Goal: Task Accomplishment & Management: Use online tool/utility

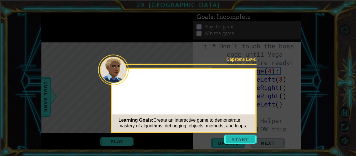
click at [242, 140] on button "Start" at bounding box center [240, 139] width 33 height 9
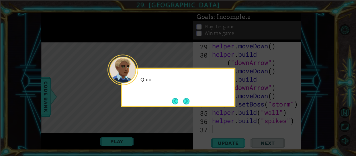
scroll to position [341, 0]
click at [189, 99] on button "Next" at bounding box center [186, 101] width 6 height 6
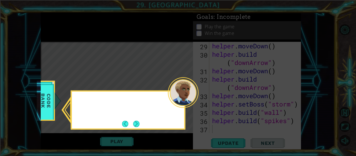
click at [189, 99] on div at bounding box center [183, 92] width 31 height 31
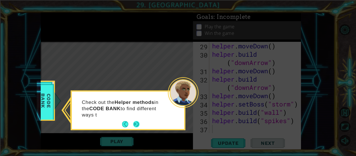
click at [133, 121] on button "Next" at bounding box center [136, 124] width 6 height 6
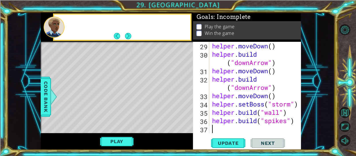
click at [134, 122] on div "Level Map" at bounding box center [173, 126] width 265 height 169
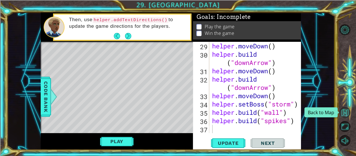
click at [343, 111] on button "Back to Map" at bounding box center [344, 112] width 11 height 11
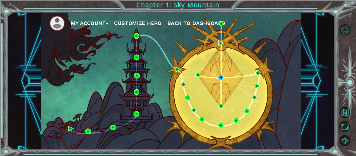
click at [207, 22] on span "Back to Dashboard" at bounding box center [196, 23] width 58 height 6
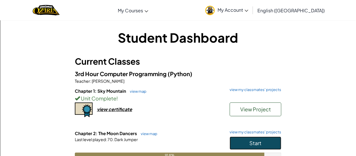
click at [246, 142] on button "Start" at bounding box center [255, 143] width 52 height 13
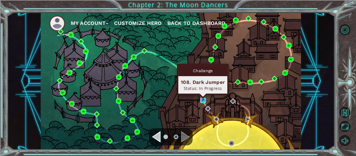
click at [201, 99] on img at bounding box center [202, 100] width 5 height 5
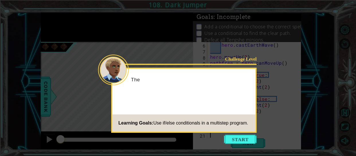
scroll to position [36, 0]
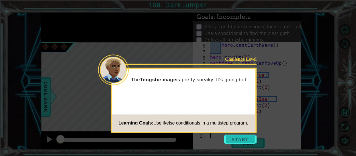
click at [240, 142] on button "Start" at bounding box center [240, 139] width 33 height 9
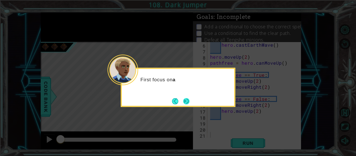
click at [185, 101] on button "Next" at bounding box center [186, 101] width 6 height 6
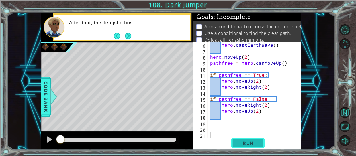
click at [245, 141] on span "Run" at bounding box center [248, 143] width 23 height 6
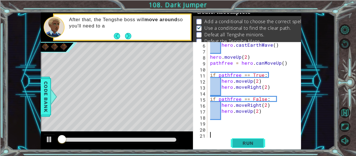
scroll to position [5, 0]
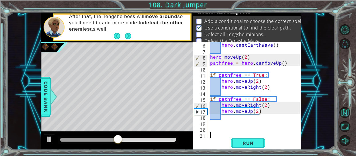
click at [209, 124] on div "hero . castEarthWave ( ) hero . moveUp ( 2 ) pathfree = hero . canMoveUp ( ) if…" at bounding box center [256, 96] width 94 height 108
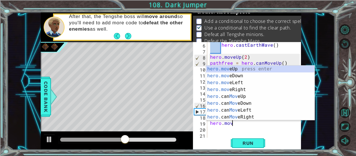
scroll to position [0, 1]
click at [209, 69] on div "hero.move Up press enter hero.move Down press enter hero.move Left press enter …" at bounding box center [260, 100] width 108 height 69
type textarea "hero.moveUp(1)"
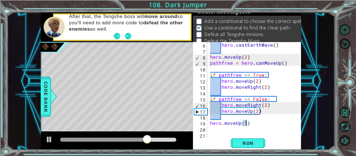
click at [256, 125] on div "hero . castEarthWave ( ) hero . moveUp ( 2 ) pathfree = hero . canMoveUp ( ) if…" at bounding box center [256, 96] width 94 height 108
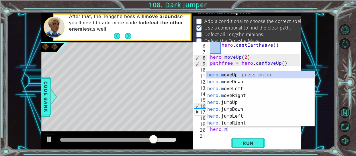
scroll to position [0, 1]
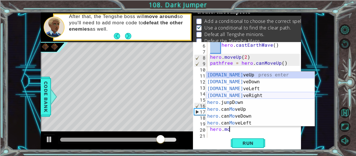
click at [250, 95] on div "[DOMAIN_NAME] veUp press enter [DOMAIN_NAME] veDown press enter [DOMAIN_NAME] v…" at bounding box center [260, 106] width 108 height 69
type textarea "hero.moveRight(1)"
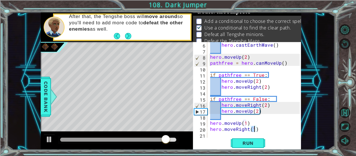
click at [266, 126] on div "hero . castEarthWave ( ) hero . moveUp ( 2 ) pathfree = hero . canMoveUp ( ) if…" at bounding box center [256, 96] width 94 height 108
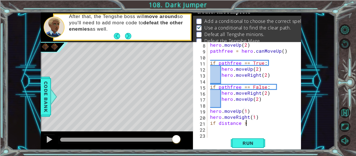
scroll to position [0, 2]
type textarea "if distance > 3"
click at [261, 123] on div "hero . moveUp ( 2 ) pathfree = hero . canMoveUp ( ) if pathfree == True : hero …" at bounding box center [256, 96] width 94 height 108
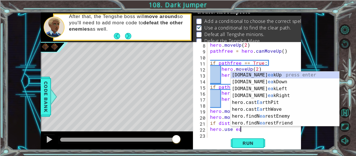
scroll to position [0, 1]
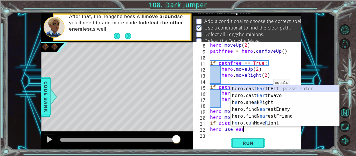
click at [268, 88] on div "hero.cast Ear thPit press enter hero.cast Ear thWave press enter h e ro.sne a k…" at bounding box center [285, 112] width 108 height 55
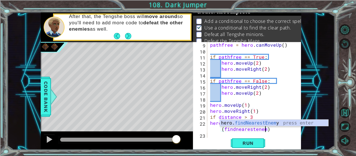
scroll to position [0, 7]
click at [250, 123] on div "hero. findNearestEnemy press enter" at bounding box center [274, 130] width 108 height 21
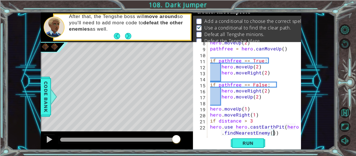
scroll to position [60, 0]
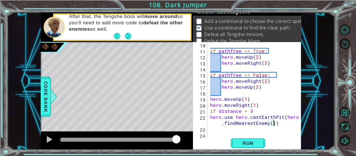
click at [288, 123] on div "if pathfree == True : hero . moveUp ( 2 ) hero . moveRight ( 2 ) if pathfree ==…" at bounding box center [256, 96] width 94 height 108
click at [256, 140] on button "Run" at bounding box center [248, 143] width 34 height 11
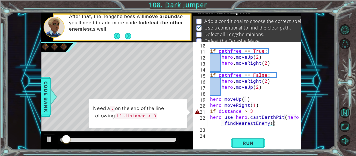
click at [254, 112] on div "if pathfree == True : hero . moveUp ( 2 ) hero . moveRight ( 2 ) if pathfree ==…" at bounding box center [256, 96] width 94 height 108
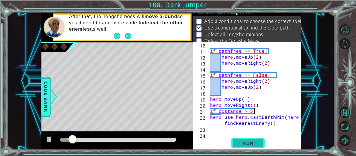
click at [247, 140] on span "Run" at bounding box center [248, 143] width 23 height 6
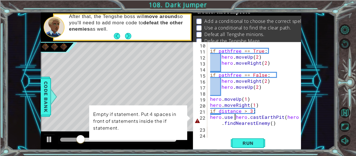
click at [234, 117] on div "if pathfree == True : hero . moveUp ( 2 ) hero . moveRight ( 2 ) if pathfree ==…" at bounding box center [256, 96] width 94 height 108
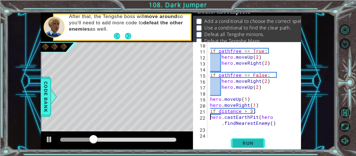
click at [249, 147] on button "Run" at bounding box center [248, 143] width 34 height 11
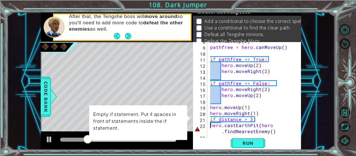
scroll to position [60, 0]
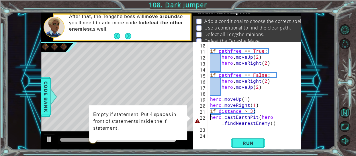
click at [267, 123] on div "if pathfree == True : hero . moveUp ( 2 ) hero . moveRight ( 2 ) if pathfree ==…" at bounding box center [256, 96] width 94 height 108
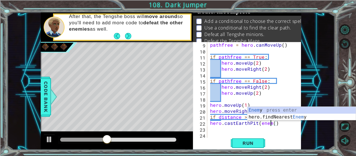
scroll to position [0, 4]
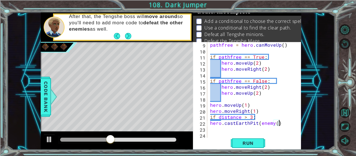
click at [282, 124] on div "pathfree = hero . canMoveUp ( ) if pathfree == True : hero . moveUp ( 2 ) hero …" at bounding box center [256, 96] width 94 height 108
click at [257, 140] on button "Run" at bounding box center [248, 143] width 34 height 11
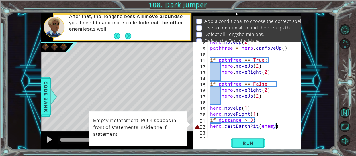
scroll to position [54, 0]
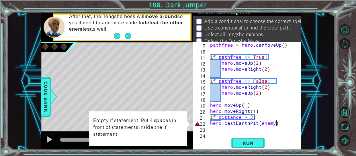
click at [209, 123] on div "pathfree = hero . canMoveUp ( ) if pathfree == True : hero . moveUp ( 2 ) hero …" at bounding box center [256, 96] width 94 height 108
type textarea "hero.castEarthPit(enemy)"
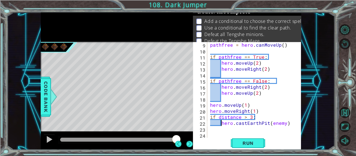
click at [251, 136] on div "pathfree = hero . canMoveUp ( ) if pathfree == True : hero . moveUp ( 2 ) hero …" at bounding box center [256, 96] width 94 height 108
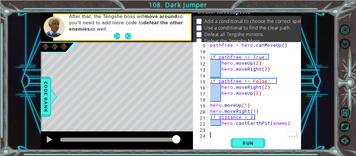
scroll to position [0, 0]
click at [254, 142] on span "Run" at bounding box center [248, 143] width 23 height 6
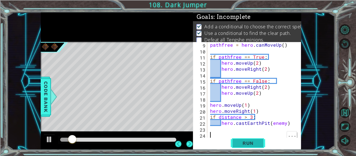
scroll to position [6, 0]
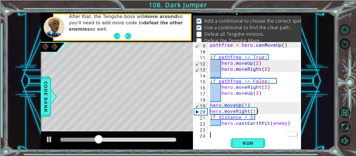
click at [290, 122] on div "pathfree = hero . canMoveUp ( ) if pathfree == True : hero . moveUp ( 2 ) hero …" at bounding box center [256, 96] width 94 height 108
type textarea "hero.castEarthPit(enemy)"
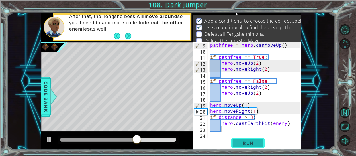
click at [242, 140] on span "Run" at bounding box center [248, 143] width 23 height 6
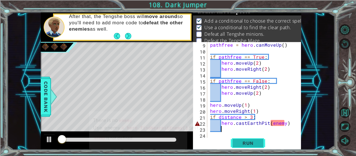
scroll to position [5, 0]
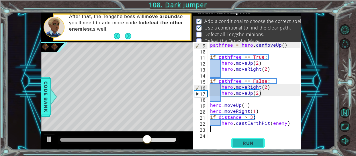
click at [261, 141] on button "Run" at bounding box center [248, 143] width 34 height 11
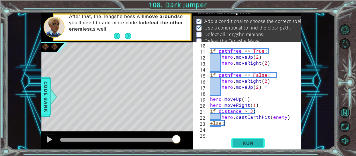
scroll to position [0, 0]
type textarea "else:"
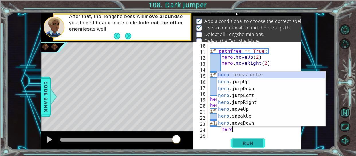
scroll to position [0, 1]
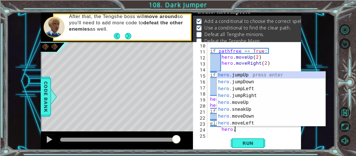
click at [277, 145] on div "Run" at bounding box center [248, 143] width 108 height 11
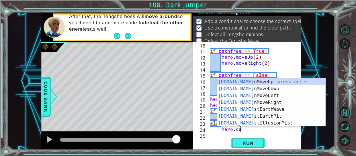
scroll to position [0, 1]
type textarea "hero.cas"
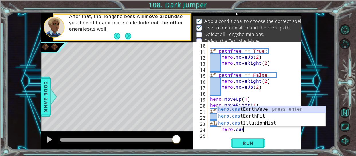
click at [255, 108] on div "hero.cas tEarthWave press enter hero.cas tEarthPit press enter hero.cas tIllusi…" at bounding box center [271, 123] width 108 height 34
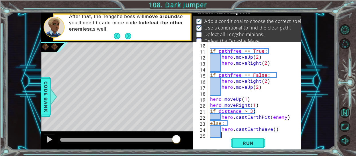
click at [272, 128] on div "if pathfree == True : hero . moveUp ( 2 ) hero . moveRight ( 2 ) if pathfree ==…" at bounding box center [256, 96] width 94 height 108
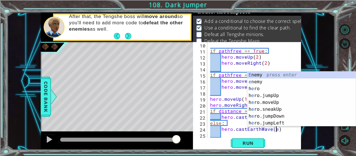
scroll to position [0, 4]
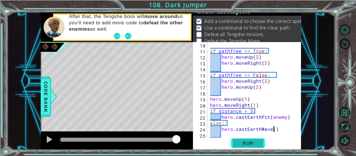
click at [246, 146] on button "Run" at bounding box center [248, 143] width 34 height 11
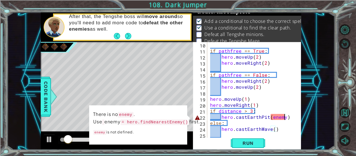
click at [284, 116] on div "if pathfree == True : hero . moveUp ( 2 ) hero . moveRight ( 2 ) if pathfree ==…" at bounding box center [256, 96] width 94 height 108
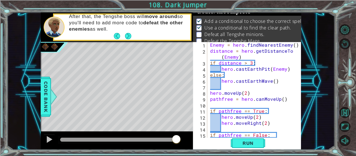
scroll to position [0, 0]
click at [216, 46] on div "Enemy = hero . findNearestEnemy ( ) distance = hero . getDistanceTo ( Enemy ) i…" at bounding box center [256, 96] width 94 height 108
click at [237, 56] on div "Avery = hero . findNearestEnemy ( ) distance = hero . getDistanceTo ( Enemy ) i…" at bounding box center [256, 96] width 94 height 108
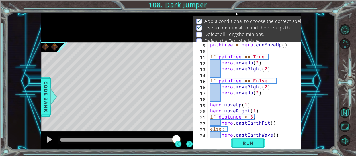
scroll to position [54, 0]
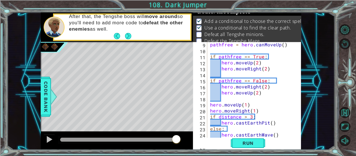
click at [268, 120] on div "pathfree = hero . canMoveUp ( ) if pathfree == True : hero . moveUp ( 2 ) hero …" at bounding box center [256, 96] width 94 height 108
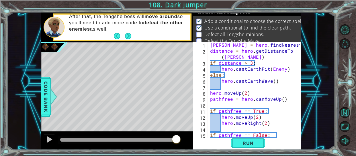
scroll to position [0, 0]
click at [243, 142] on span "Run" at bounding box center [248, 143] width 23 height 6
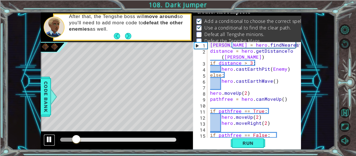
click at [48, 136] on div at bounding box center [49, 139] width 7 height 7
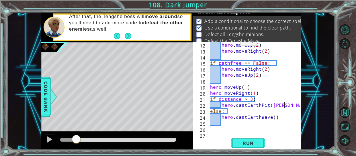
scroll to position [72, 0]
click at [231, 141] on button "Run" at bounding box center [248, 143] width 34 height 11
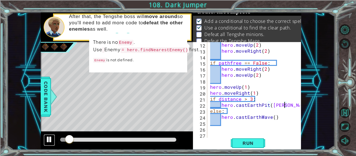
click at [46, 137] on div at bounding box center [49, 139] width 7 height 7
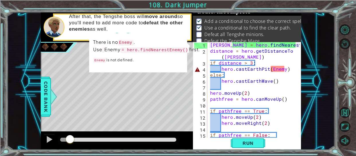
click at [280, 70] on div "Avery = hero . findNearestEnemy ( ) distance = hero . getDistanceTo ( [PERSON_N…" at bounding box center [256, 96] width 94 height 108
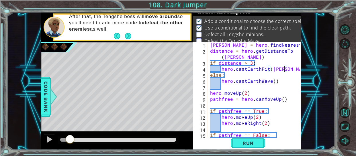
scroll to position [0, 4]
click at [289, 66] on div "Avery = hero . findNearestEnemy ( ) distance = hero . getDistanceTo ( [PERSON_N…" at bounding box center [256, 96] width 94 height 108
click at [52, 143] on div at bounding box center [49, 139] width 7 height 7
click at [253, 145] on span "Run" at bounding box center [248, 143] width 23 height 6
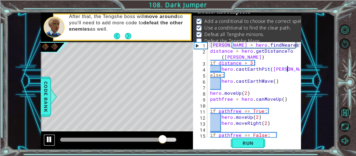
click at [49, 137] on div at bounding box center [49, 139] width 7 height 7
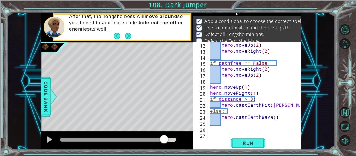
scroll to position [72, 0]
click at [46, 145] on button at bounding box center [49, 140] width 11 height 12
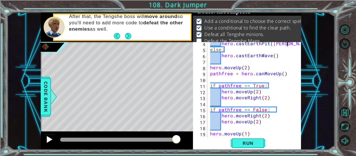
scroll to position [0, 0]
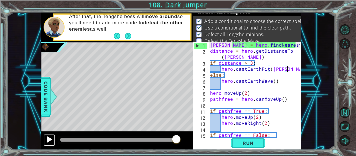
click at [49, 141] on div at bounding box center [49, 139] width 7 height 7
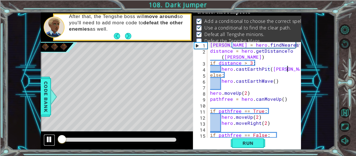
click at [47, 142] on div at bounding box center [49, 139] width 7 height 7
click at [47, 140] on div at bounding box center [49, 139] width 7 height 7
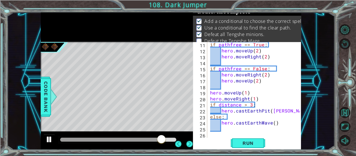
scroll to position [68, 0]
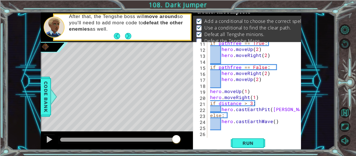
click at [239, 98] on div "if pathfree == True : hero . moveUp ( 2 ) hero . moveRight ( 2 ) if pathfree ==…" at bounding box center [256, 94] width 94 height 108
click at [217, 98] on div "if pathfree == True : hero . moveUp ( 2 ) hero . moveRight ( 2 ) if pathfree ==…" at bounding box center [256, 94] width 94 height 108
click at [205, 100] on div "20" at bounding box center [200, 98] width 13 height 6
type textarea "hero.moveRight(1)"
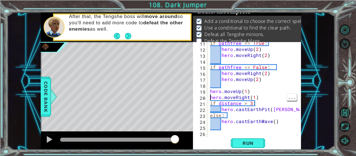
drag, startPoint x: 175, startPoint y: 141, endPoint x: 178, endPoint y: 143, distance: 4.0
click at [178, 143] on div at bounding box center [175, 140] width 10 height 10
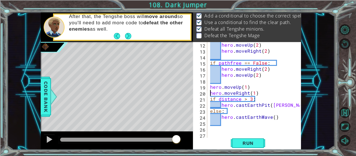
scroll to position [72, 0]
click at [210, 92] on div "hero . moveUp ( 2 ) hero . moveRight ( 2 ) if pathfree == False : hero . moveRi…" at bounding box center [256, 96] width 94 height 108
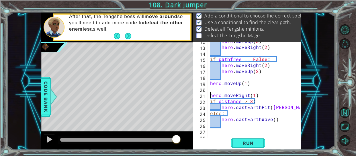
scroll to position [78, 0]
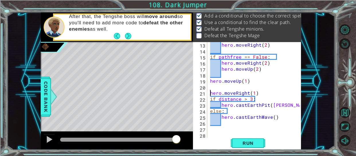
click at [216, 85] on div "hero . moveRight ( 2 ) if pathfree == False : hero . moveRight ( 2 ) hero . mov…" at bounding box center [256, 96] width 94 height 108
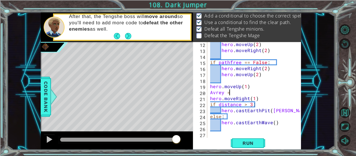
scroll to position [73, 0]
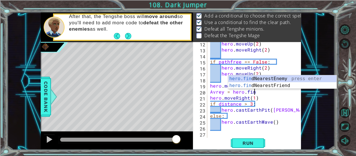
type textarea "Avrey = hero.find"
click at [257, 76] on div "hero.find NearestEnemy press enter hero.find NearestFriend press enter" at bounding box center [282, 89] width 108 height 28
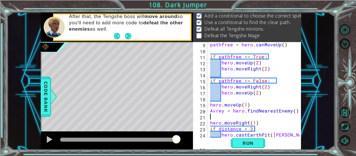
scroll to position [84, 0]
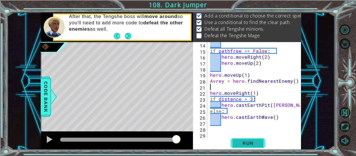
click at [252, 140] on span "Run" at bounding box center [248, 143] width 23 height 6
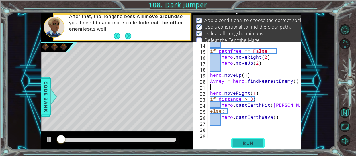
scroll to position [5, 0]
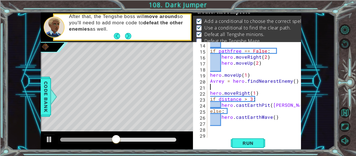
click at [280, 118] on div "if pathfree == False : hero . moveRight ( 2 ) hero . moveUp ( 2 ) hero . moveUp…" at bounding box center [256, 96] width 94 height 108
type textarea "hero.castEarthWave()"
click at [208, 130] on div "14 15 16 17 18 19 20 21 22 23 24 25 26 27 28 29 30 if pathfree == False : hero …" at bounding box center [246, 90] width 107 height 96
click at [209, 128] on div "if pathfree == False : hero . moveRight ( 2 ) hero . moveUp ( 2 ) hero . moveUp…" at bounding box center [256, 96] width 94 height 108
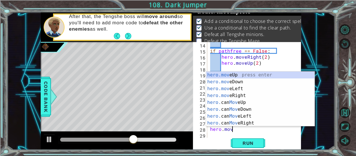
scroll to position [0, 1]
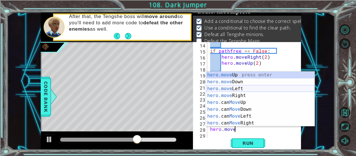
click at [240, 93] on div "hero.move Up press enter hero.move Down press enter hero.move Left press enter …" at bounding box center [260, 106] width 108 height 69
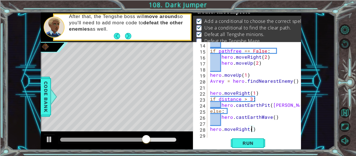
type textarea "hero.moveRight(3)"
click at [260, 130] on div "if pathfree == False : hero . moveRight ( 2 ) hero . moveUp ( 2 ) hero . moveUp…" at bounding box center [256, 96] width 94 height 108
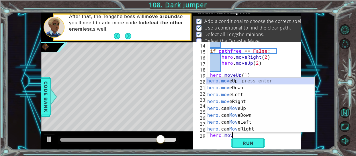
scroll to position [0, 1]
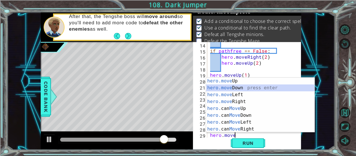
click at [259, 87] on div "hero.move Up press enter hero.move Down press enter hero.move Left press enter …" at bounding box center [260, 112] width 108 height 69
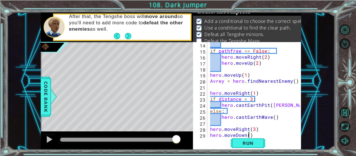
scroll to position [0, 2]
click at [258, 144] on span "Run" at bounding box center [248, 143] width 23 height 6
click at [45, 137] on button at bounding box center [49, 140] width 11 height 12
click at [246, 142] on span "Run" at bounding box center [248, 143] width 23 height 6
click at [241, 142] on span "Run" at bounding box center [248, 143] width 23 height 6
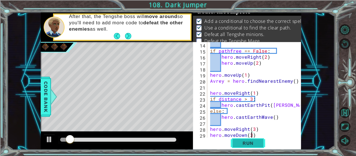
click at [241, 142] on span "Run" at bounding box center [248, 143] width 23 height 6
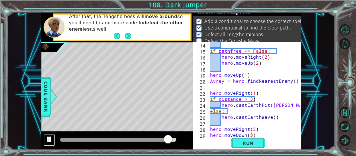
click at [51, 136] on div at bounding box center [49, 139] width 7 height 7
type textarea "hero.moveDown(2)"
click at [256, 144] on span "Run" at bounding box center [248, 143] width 23 height 6
click at [249, 143] on span "Run" at bounding box center [248, 143] width 23 height 6
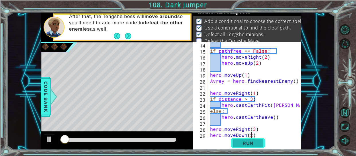
click at [249, 143] on span "Run" at bounding box center [248, 143] width 23 height 6
click at [249, 142] on span "Run" at bounding box center [248, 143] width 23 height 6
click at [257, 135] on div "if pathfree == False : hero . moveRight ( 2 ) hero . moveUp ( 2 ) hero . moveUp…" at bounding box center [256, 96] width 94 height 108
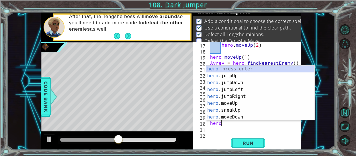
scroll to position [0, 0]
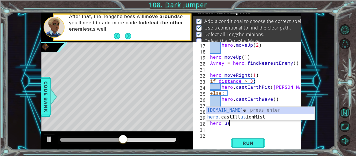
type textarea "hero.use"
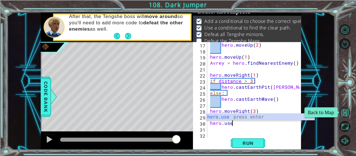
click at [346, 111] on button "Back to Map" at bounding box center [344, 112] width 11 height 11
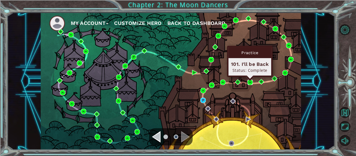
click at [248, 80] on img at bounding box center [249, 82] width 5 height 5
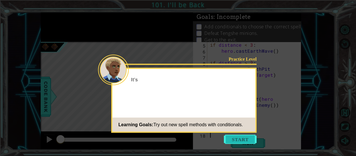
scroll to position [36, 0]
click at [245, 141] on button "Start" at bounding box center [240, 139] width 33 height 9
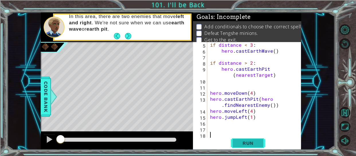
click at [257, 140] on span "Run" at bounding box center [248, 143] width 23 height 6
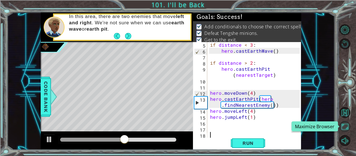
click at [346, 123] on button "Maximize Browser" at bounding box center [344, 126] width 11 height 11
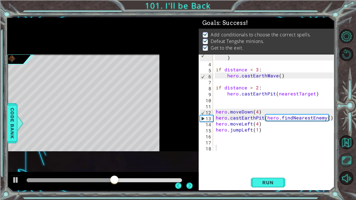
scroll to position [18, 0]
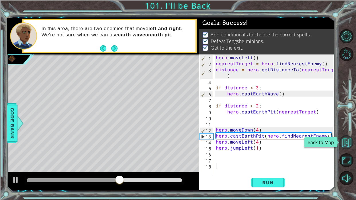
click at [350, 141] on button "Back to Map" at bounding box center [346, 142] width 14 height 14
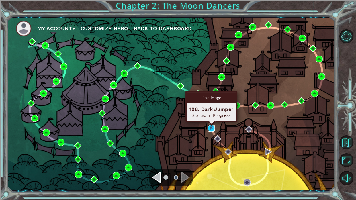
click at [211, 127] on img at bounding box center [211, 128] width 7 height 7
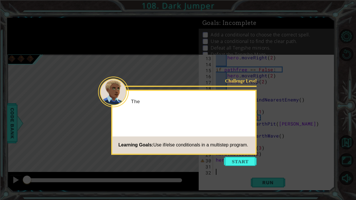
scroll to position [72, 0]
click at [233, 156] on icon at bounding box center [178, 100] width 356 height 200
click at [234, 156] on button "Start" at bounding box center [240, 161] width 33 height 9
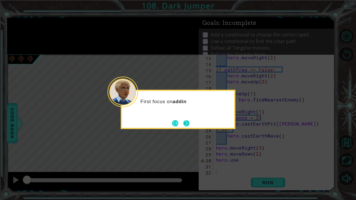
click at [185, 124] on button "Next" at bounding box center [186, 123] width 6 height 6
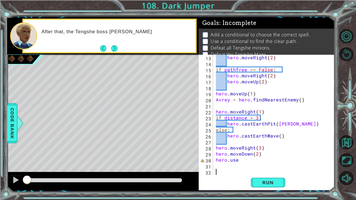
click at [241, 156] on div "hero . moveRight ( 2 ) if pathfree == False : hero . moveRight ( 2 ) hero . mov…" at bounding box center [275, 120] width 121 height 132
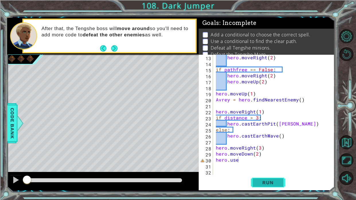
click at [261, 156] on span "Run" at bounding box center [267, 183] width 23 height 6
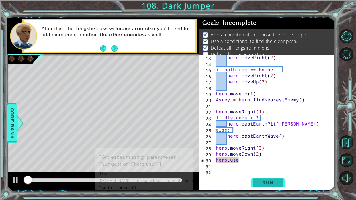
scroll to position [3, 0]
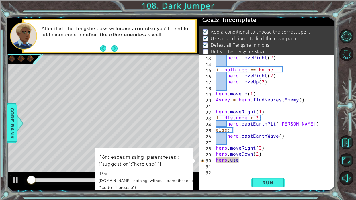
click at [238, 156] on div "hero . moveRight ( 2 ) if pathfree == False : hero . moveRight ( 2 ) hero . mov…" at bounding box center [275, 120] width 121 height 132
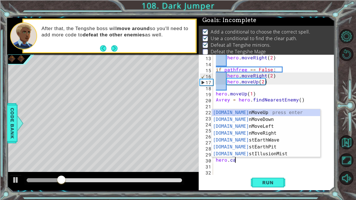
scroll to position [0, 1]
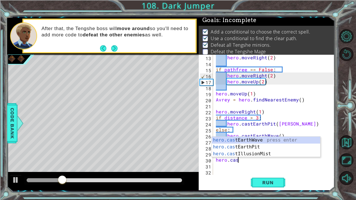
type textarea "hero.cast"
click at [255, 141] on div "hero.cast EarthWave press enter hero.cast EarthPit press enter hero.cast Illusi…" at bounding box center [266, 154] width 108 height 34
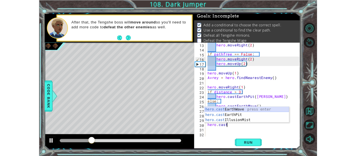
scroll to position [0, 0]
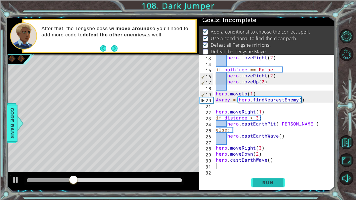
click at [266, 156] on span "Run" at bounding box center [267, 183] width 23 height 6
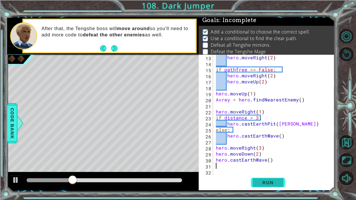
click at [265, 156] on span "Run" at bounding box center [267, 183] width 23 height 6
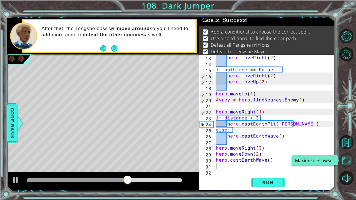
click at [348, 156] on button "Maximize Browser" at bounding box center [346, 160] width 14 height 14
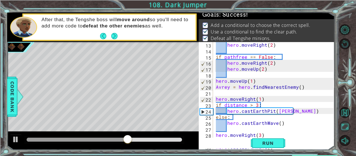
scroll to position [78, 0]
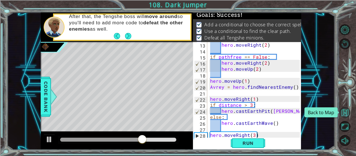
click at [349, 115] on button "Back to Map" at bounding box center [344, 112] width 11 height 11
